Goal: Navigation & Orientation: Find specific page/section

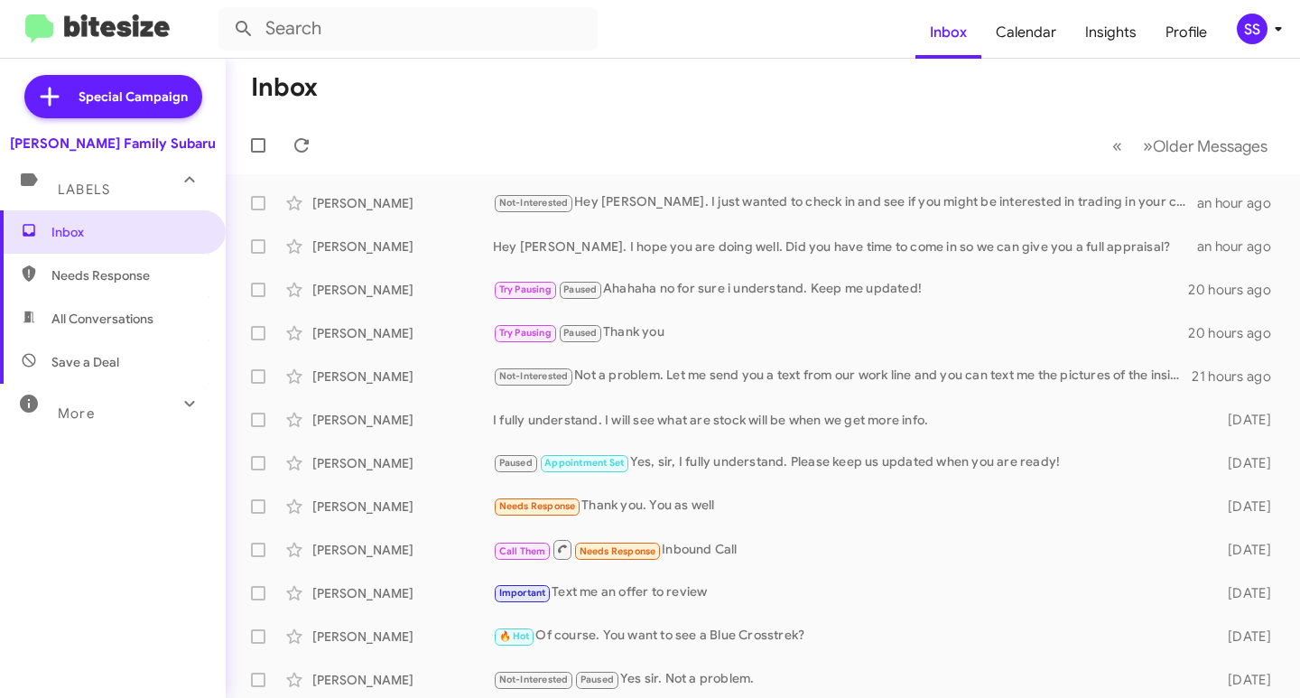
click at [135, 368] on span "Save a Deal" at bounding box center [113, 361] width 226 height 43
type input "in:not-interested"
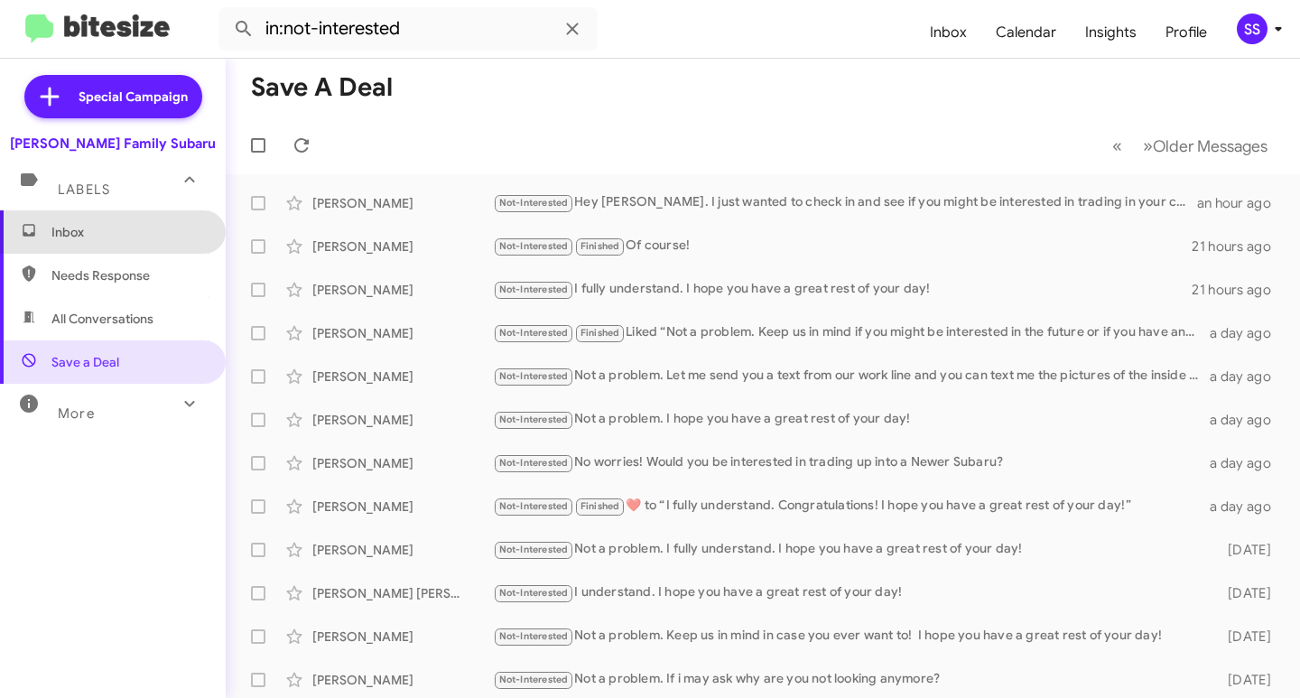
click at [120, 237] on span "Inbox" at bounding box center [128, 232] width 154 height 18
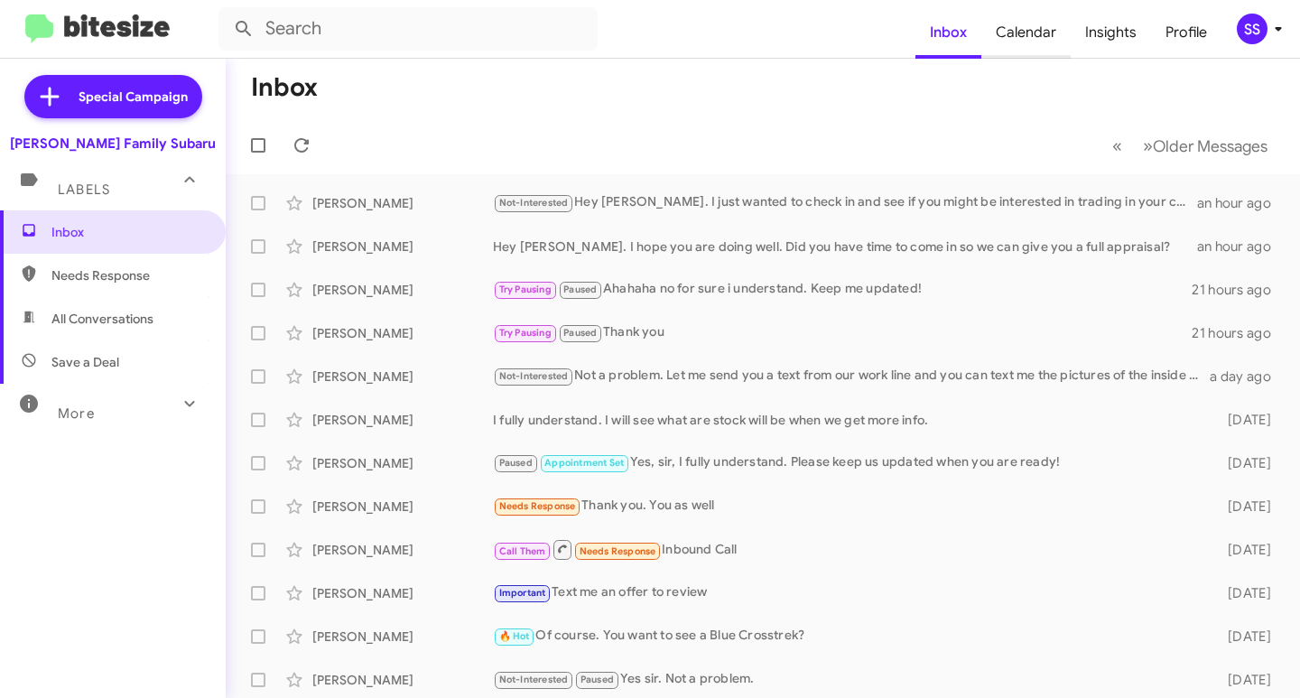
click at [1025, 34] on span "Calendar" at bounding box center [1026, 32] width 89 height 52
